Goal: Task Accomplishment & Management: Complete application form

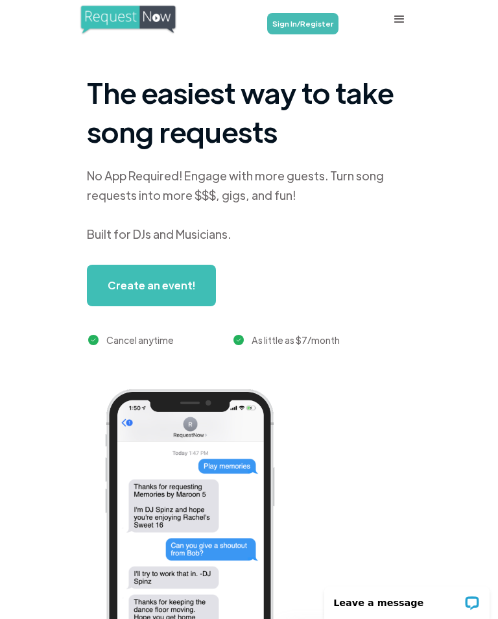
click at [300, 23] on link "Sign In/Register" at bounding box center [302, 23] width 71 height 21
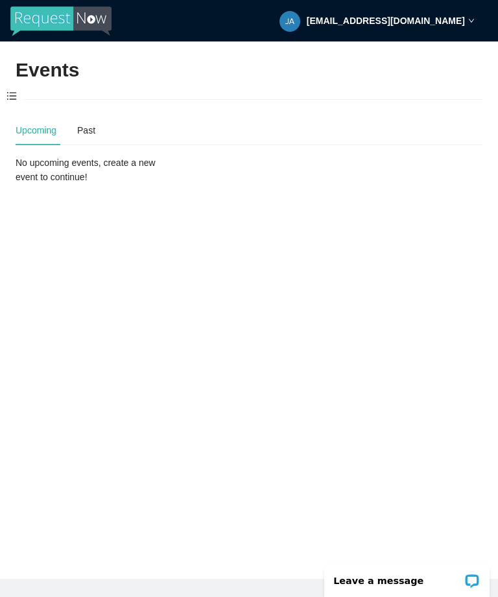
click at [14, 108] on span at bounding box center [11, 96] width 23 height 27
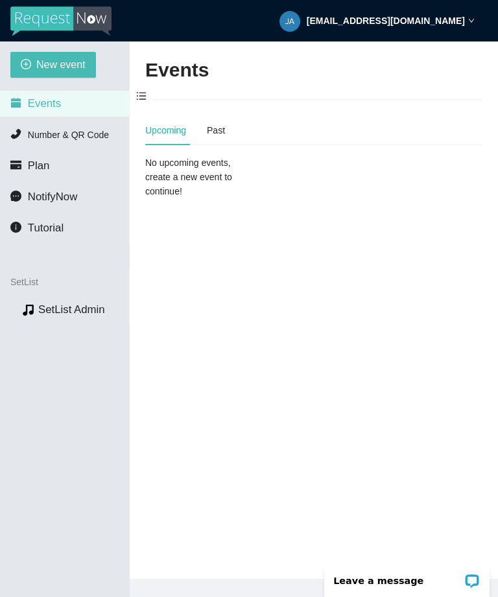
click at [56, 60] on span "New event" at bounding box center [60, 64] width 49 height 16
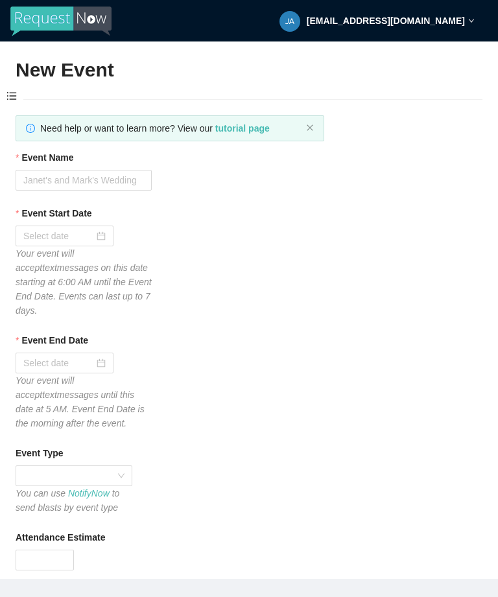
type textarea "Thanks for your participation! Hope to see you again soon!! Virtual tips 😊 http…"
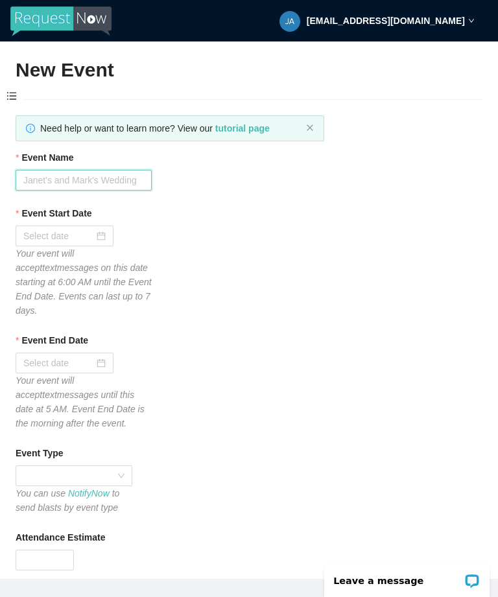
click at [106, 178] on input "Event Name" at bounding box center [84, 180] width 136 height 21
type input "Cleat"
click at [113, 237] on div at bounding box center [65, 236] width 98 height 21
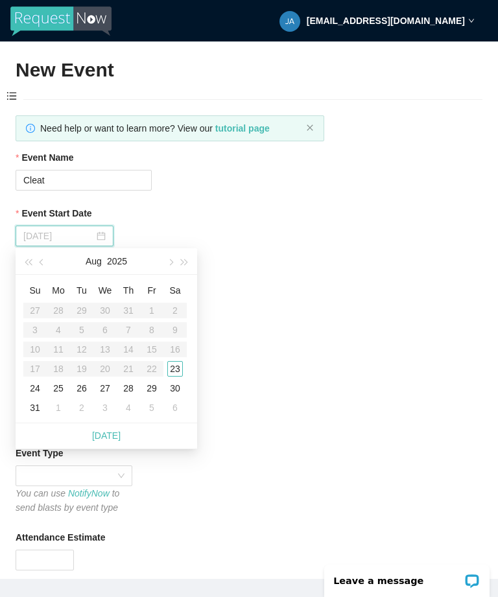
type input "08/23/2025"
click at [180, 367] on div "23" at bounding box center [175, 369] width 16 height 16
type input "08/24/2025"
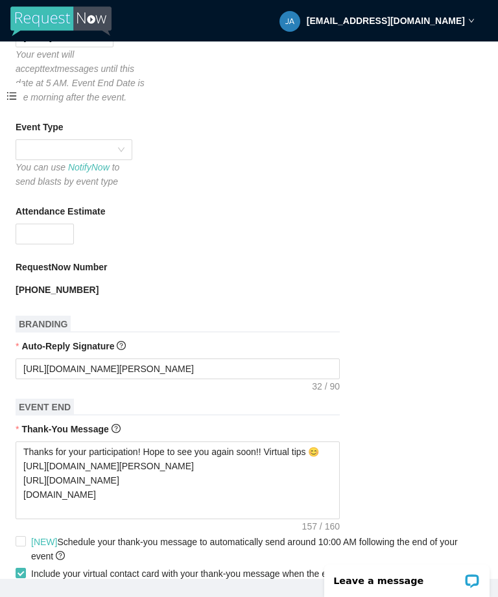
scroll to position [327, 0]
click at [124, 148] on span at bounding box center [73, 148] width 101 height 19
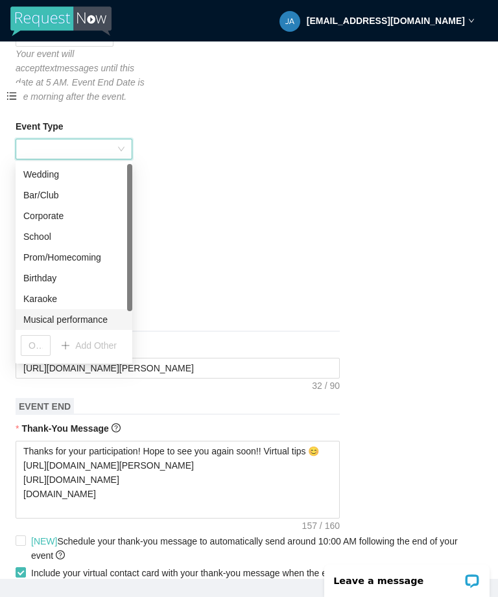
click at [105, 317] on div "Musical performance" at bounding box center [73, 320] width 101 height 14
type textarea "Thanks for your participation! Hope to see you again soon!! Virtual tips 😊 http…"
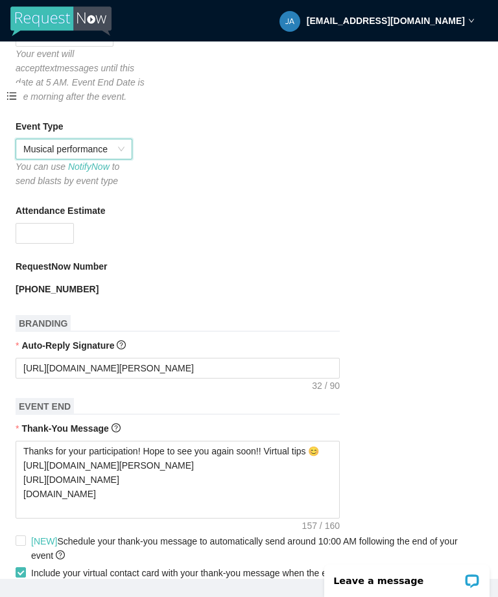
click at [57, 228] on input "Attendance Estimate" at bounding box center [44, 233] width 57 height 19
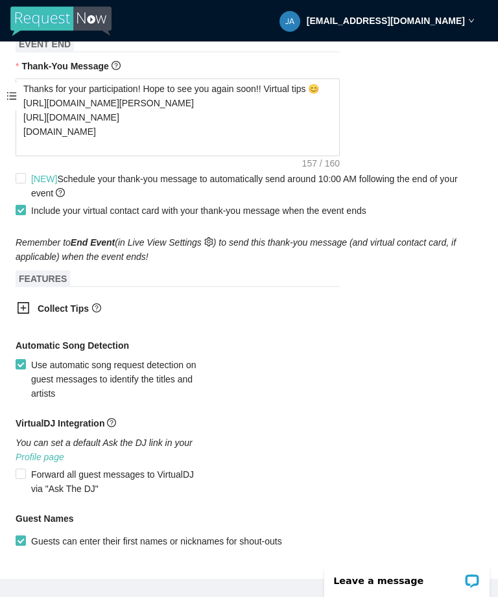
scroll to position [689, 0]
type input "100"
click at [385, 350] on div "Automatic Song Detection" at bounding box center [249, 348] width 467 height 19
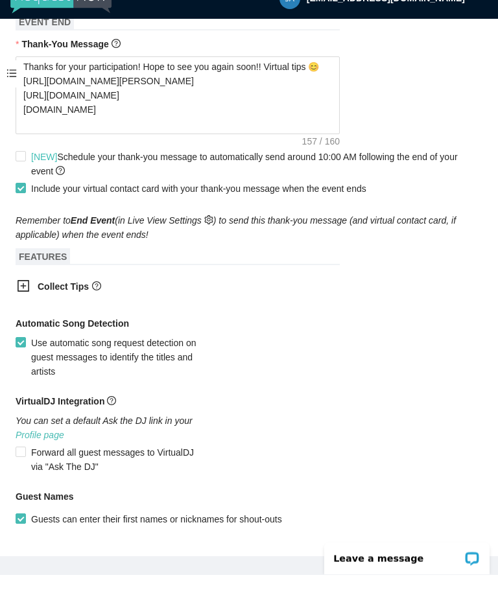
scroll to position [42, 0]
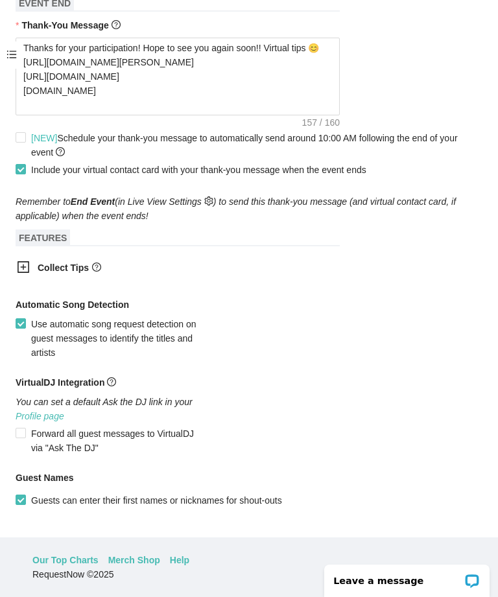
click at [62, 552] on span "Create event" at bounding box center [52, 550] width 52 height 14
type textarea "Thanks for your participation! Hope to see you again soon!! Virtual tips 😊 http…"
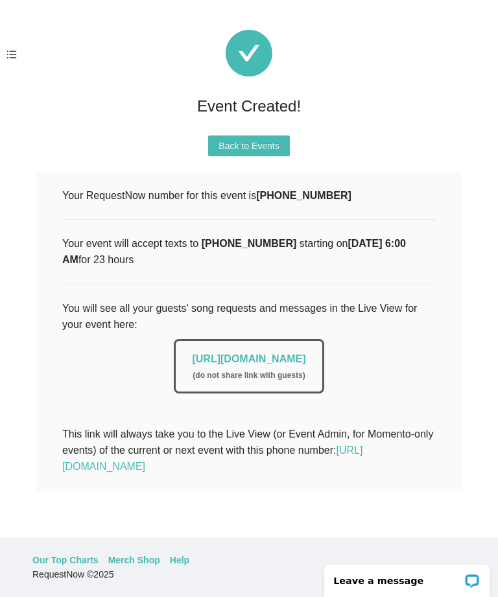
scroll to position [0, 0]
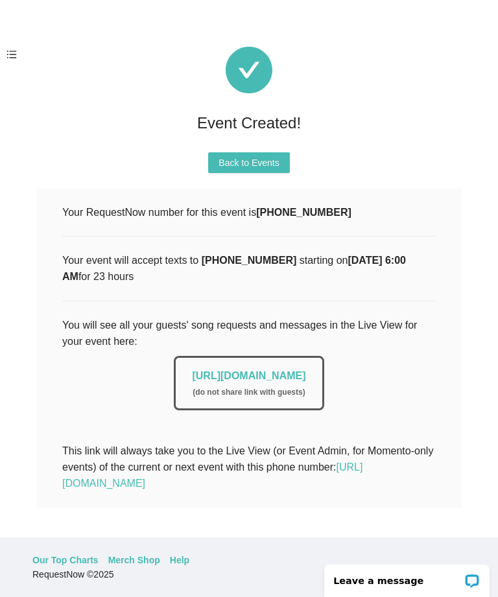
click at [237, 391] on div "( do not share link with guests )" at bounding box center [249, 393] width 114 height 12
click at [238, 375] on link "https://app.requestnow.io/live/rqlpdpe" at bounding box center [249, 375] width 114 height 11
